Goal: Task Accomplishment & Management: Use online tool/utility

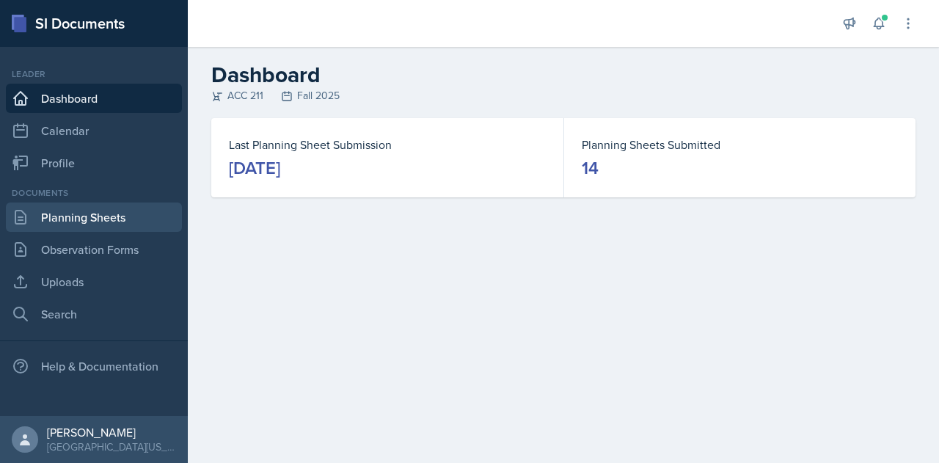
click at [99, 217] on link "Planning Sheets" at bounding box center [94, 216] width 176 height 29
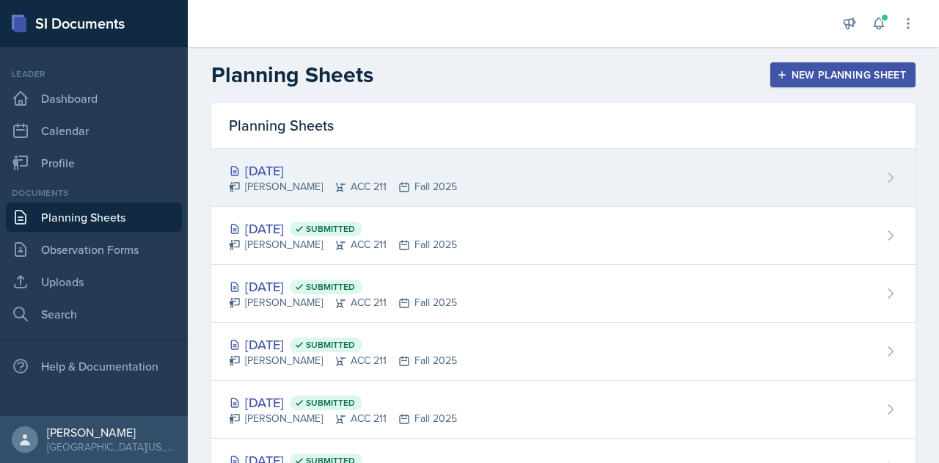
click at [311, 171] on div "[DATE]" at bounding box center [343, 171] width 228 height 20
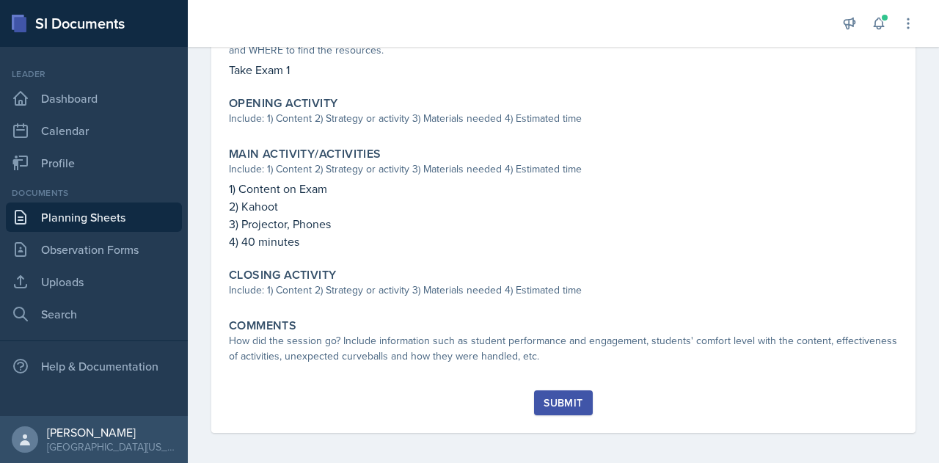
scroll to position [405, 0]
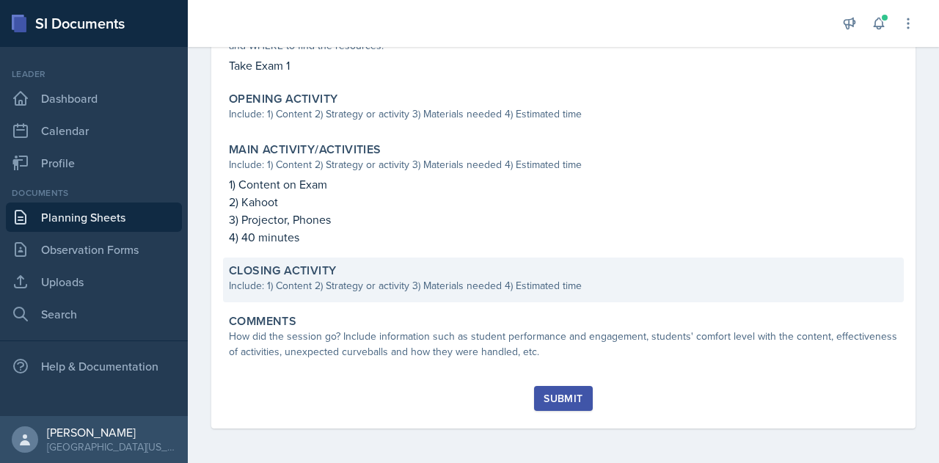
click at [310, 285] on div "Include: 1) Content 2) Strategy or activity 3) Materials needed 4) Estimated ti…" at bounding box center [563, 285] width 669 height 15
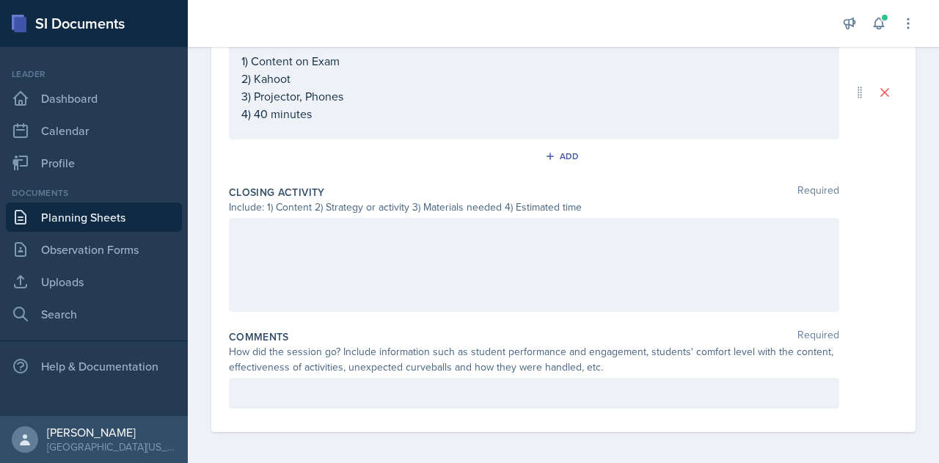
scroll to position [665, 0]
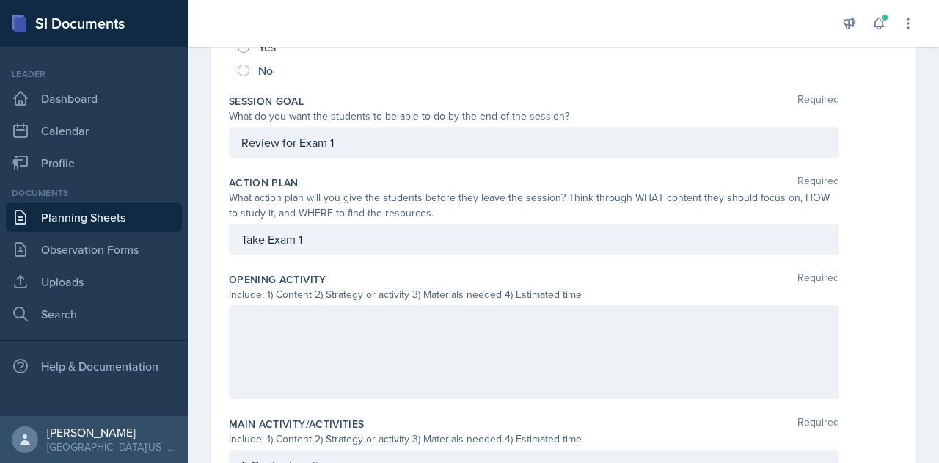
click at [299, 348] on div at bounding box center [534, 352] width 610 height 94
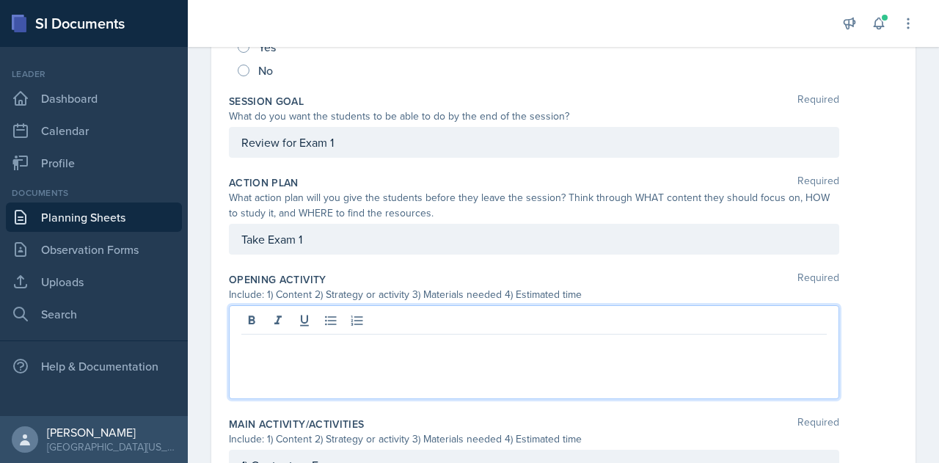
scroll to position [286, 0]
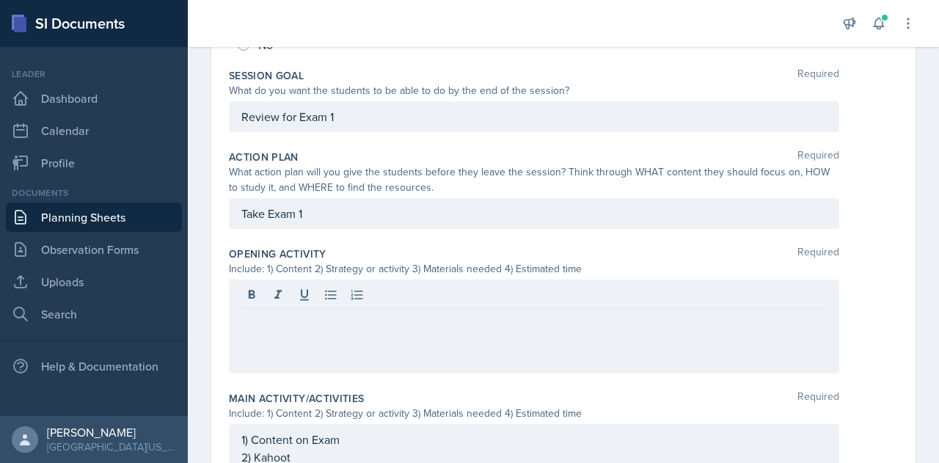
click at [211, 332] on div "Date [DATE] [DATE] 31 1 2 3 4 5 6 7 8 9 10 11 12 13 14 15 16 17 18 19 20 21 22 …" at bounding box center [563, 337] width 751 height 1017
click at [270, 322] on div at bounding box center [534, 326] width 610 height 94
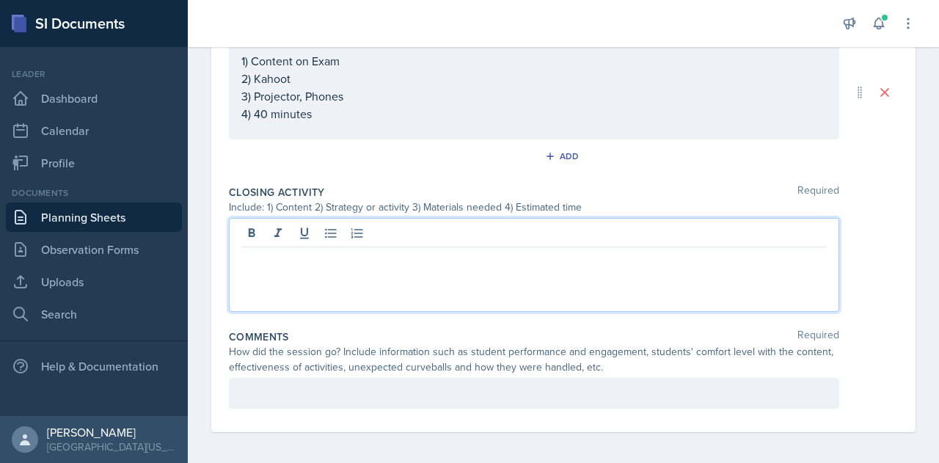
click at [343, 221] on div at bounding box center [534, 265] width 610 height 94
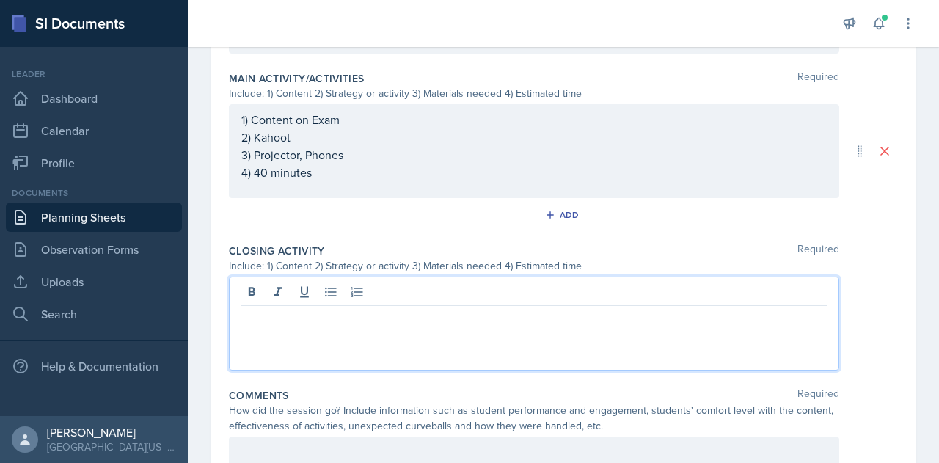
scroll to position [665, 0]
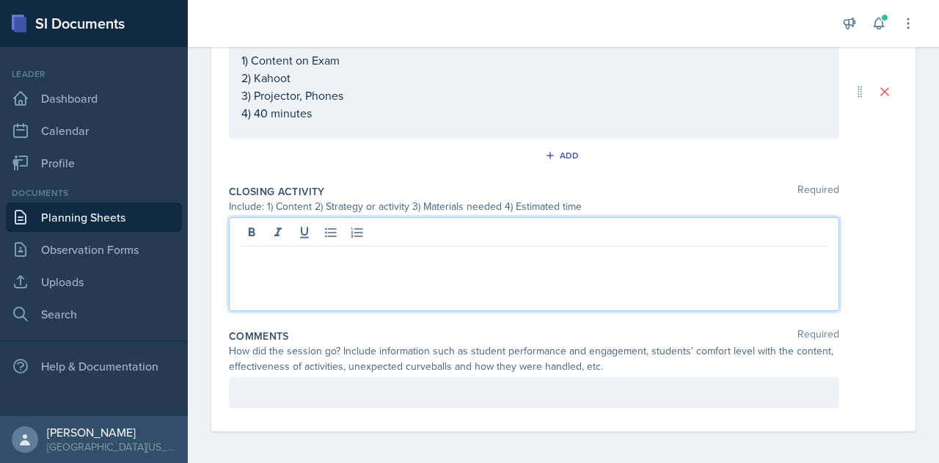
click at [276, 259] on p at bounding box center [533, 258] width 585 height 18
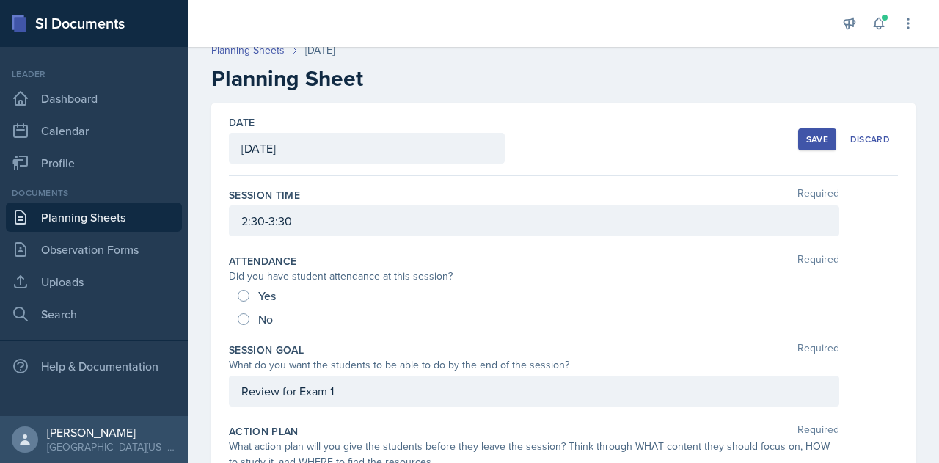
scroll to position [0, 0]
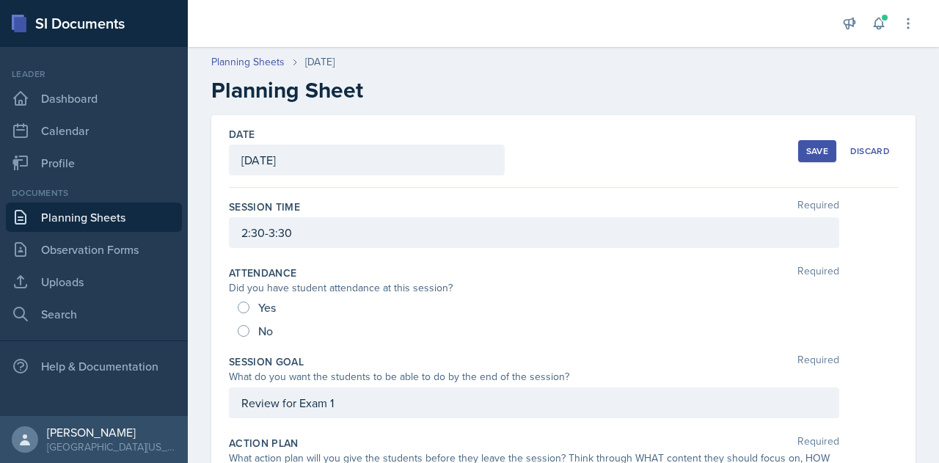
click at [808, 152] on div "Save" at bounding box center [817, 151] width 22 height 12
